Goal: Transaction & Acquisition: Purchase product/service

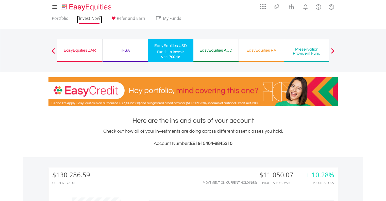
click at [90, 18] on link "Invest Now" at bounding box center [89, 20] width 25 height 8
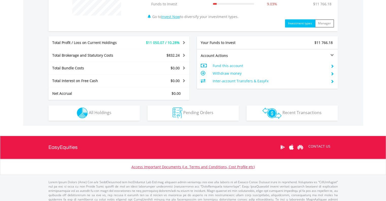
scroll to position [238, 0]
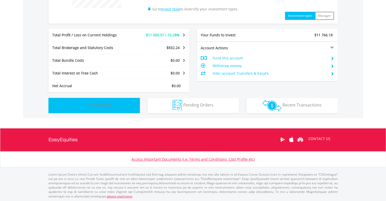
click at [95, 105] on span "All Holdings" at bounding box center [100, 105] width 23 height 6
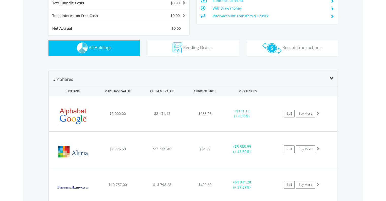
scroll to position [308, 0]
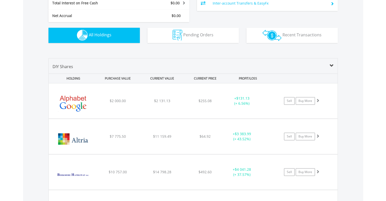
click at [373, 133] on body "My Investments Invest Now New Listings Sell My Recurring Investments Pending Or…" at bounding box center [193, 119] width 386 height 854
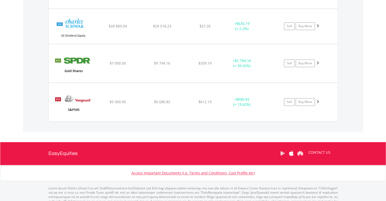
scroll to position [634, 0]
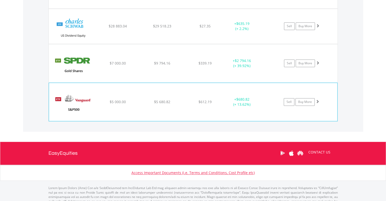
click at [64, 99] on img at bounding box center [74, 104] width 44 height 30
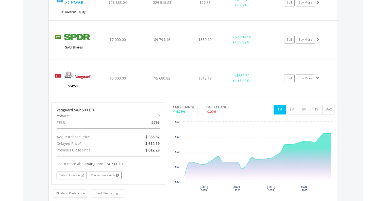
scroll to position [659, 0]
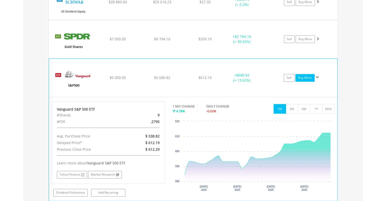
click at [304, 76] on link "Buy More" at bounding box center [304, 78] width 19 height 8
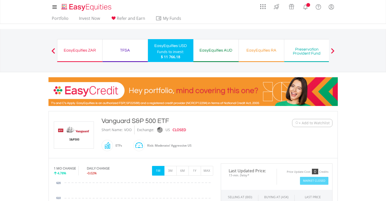
scroll to position [25, 0]
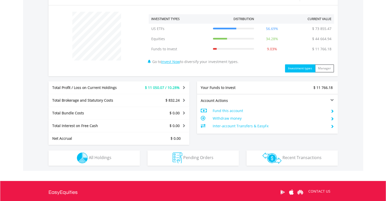
scroll to position [238, 0]
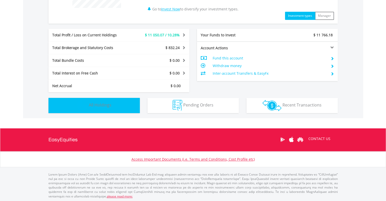
click at [98, 103] on span "All Holdings" at bounding box center [100, 105] width 23 height 6
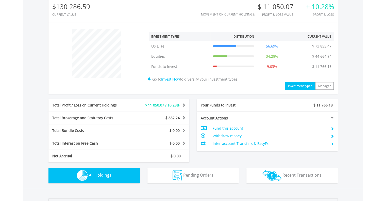
scroll to position [166, 0]
